Goal: Task Accomplishment & Management: Use online tool/utility

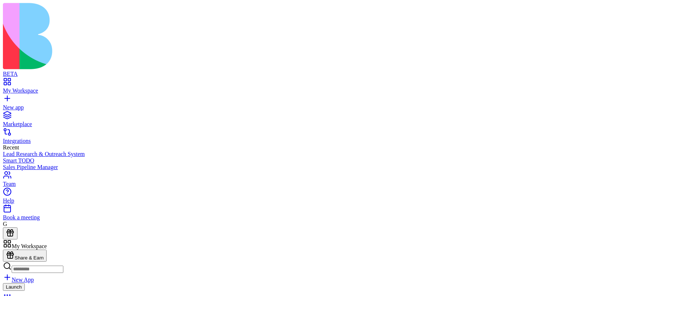
click at [25, 283] on button "Launch" at bounding box center [14, 287] width 22 height 8
click at [686, 9] on html "BETA My Workspace New app Marketplace Integrations Recent Lead Research & Outre…" at bounding box center [349, 206] width 699 height 413
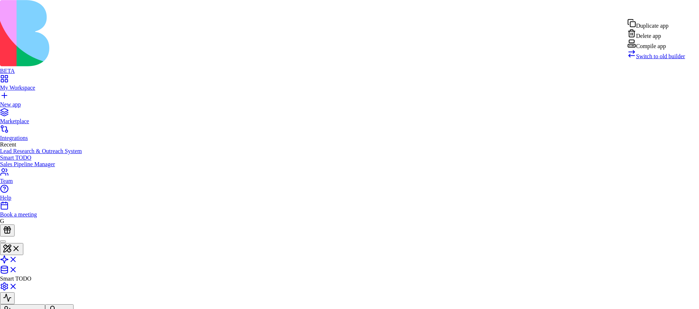
click at [658, 49] on div "Compile app" at bounding box center [656, 44] width 58 height 10
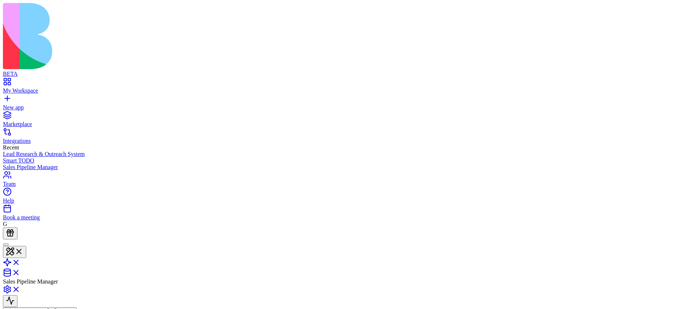
click at [680, 12] on html "BETA My Workspace New app Marketplace Integrations Recent Lead Research & Outre…" at bounding box center [349, 206] width 699 height 413
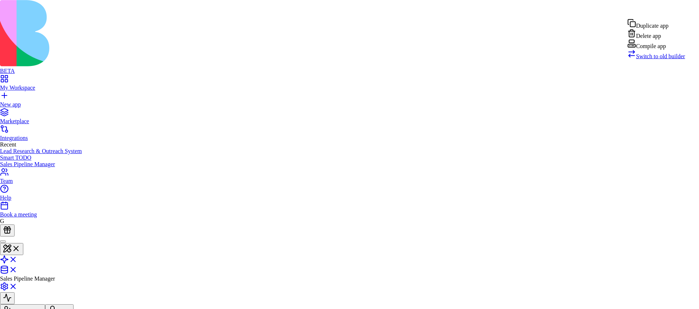
click at [672, 49] on div "Compile app" at bounding box center [656, 44] width 58 height 10
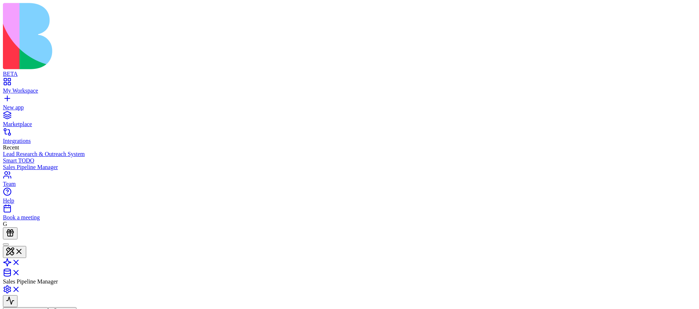
click at [680, 10] on html "BETA My Workspace New app Marketplace Integrations Recent Lead Research & Outre…" at bounding box center [349, 206] width 699 height 413
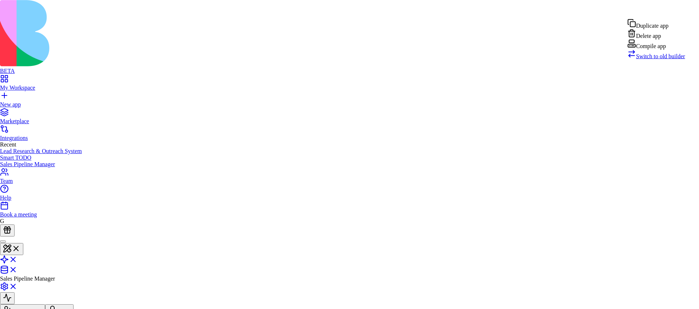
click at [661, 49] on div "Compile app" at bounding box center [656, 44] width 58 height 10
